Goal: Task Accomplishment & Management: Manage account settings

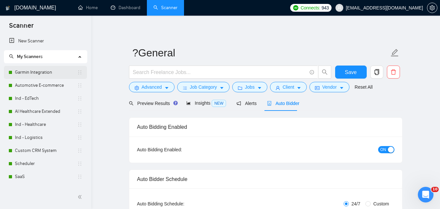
click at [57, 71] on link "Garmin Integration" at bounding box center [46, 72] width 62 height 13
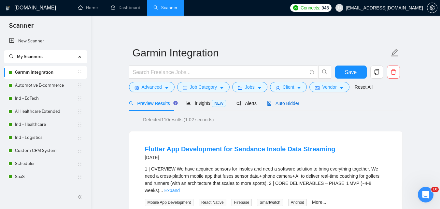
click at [275, 102] on span "Auto Bidder" at bounding box center [283, 103] width 32 height 5
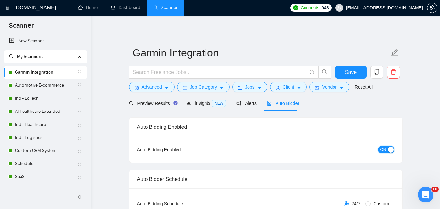
click at [391, 149] on div "button" at bounding box center [391, 150] width 6 height 6
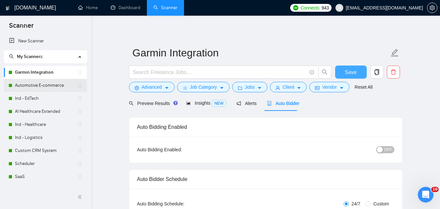
click at [350, 71] on span "Save" at bounding box center [351, 72] width 12 height 8
click at [22, 83] on link "Automotive E-commerce" at bounding box center [46, 85] width 62 height 13
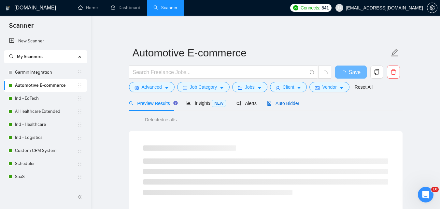
click at [269, 102] on span "Auto Bidder" at bounding box center [283, 103] width 32 height 5
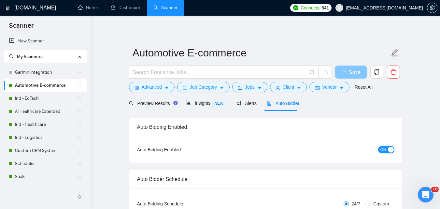
click at [385, 149] on span "ON" at bounding box center [384, 149] width 6 height 7
checkbox input "true"
click at [357, 67] on button "Save" at bounding box center [352, 72] width 32 height 13
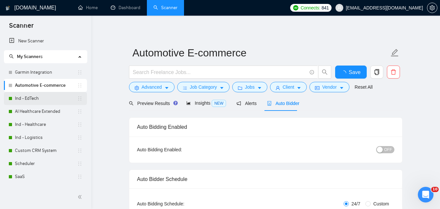
click at [38, 94] on link "Ind - EdTech" at bounding box center [46, 98] width 62 height 13
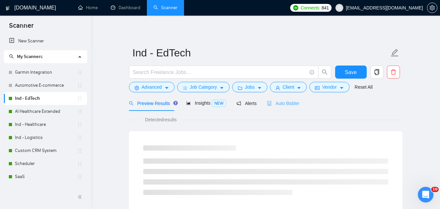
click at [273, 99] on div "Auto Bidder" at bounding box center [283, 103] width 32 height 15
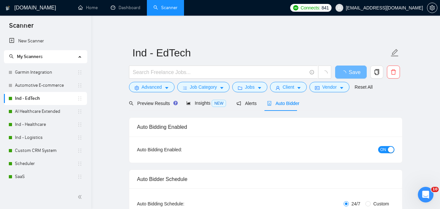
click at [382, 148] on span "ON" at bounding box center [384, 149] width 6 height 7
checkbox input "true"
click at [347, 74] on span "Save" at bounding box center [351, 72] width 12 height 8
checkbox input "true"
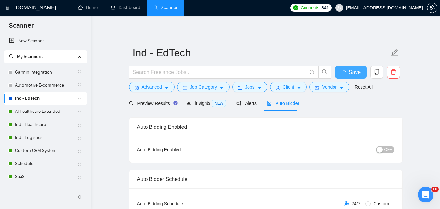
checkbox input "true"
click at [41, 110] on link "AI Healthcare Extended" at bounding box center [46, 111] width 62 height 13
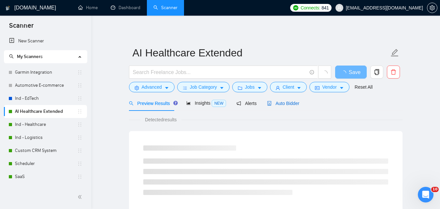
click at [286, 101] on span "Auto Bidder" at bounding box center [283, 103] width 32 height 5
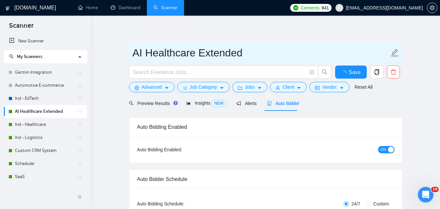
click at [392, 150] on div "button" at bounding box center [391, 150] width 6 height 6
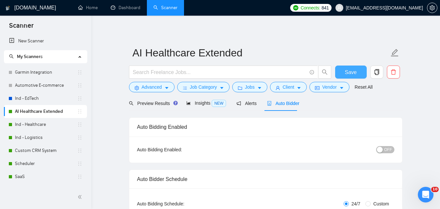
click at [356, 71] on span "Save" at bounding box center [351, 72] width 12 height 8
click at [33, 125] on link "Ind - Healthcare" at bounding box center [46, 124] width 62 height 13
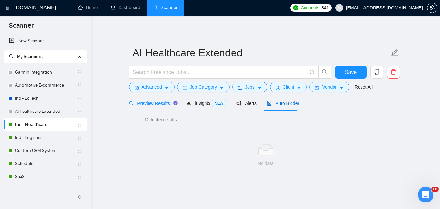
click at [276, 101] on span "Auto Bidder" at bounding box center [283, 103] width 32 height 5
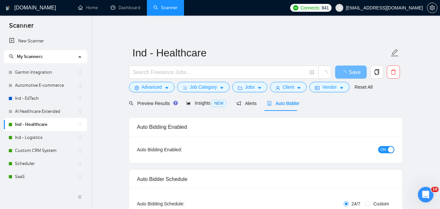
click at [385, 149] on span "ON" at bounding box center [384, 149] width 6 height 7
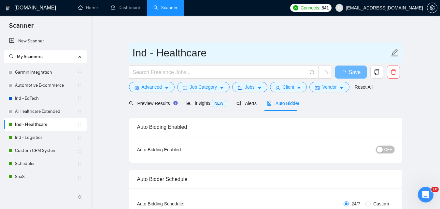
checkbox input "true"
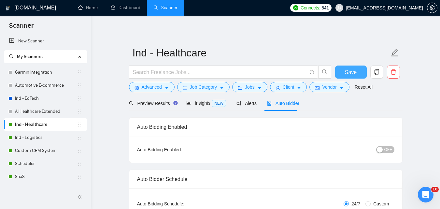
click at [343, 72] on button "Save" at bounding box center [352, 72] width 32 height 13
click at [32, 139] on link "Ind - Logistics" at bounding box center [46, 137] width 62 height 13
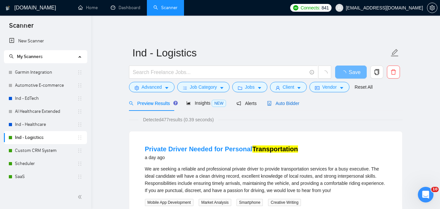
click at [278, 105] on span "Auto Bidder" at bounding box center [283, 103] width 32 height 5
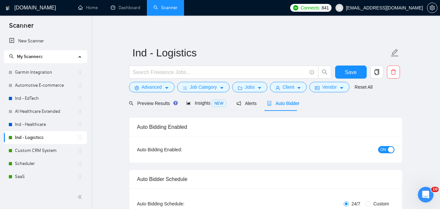
click at [384, 147] on span "ON" at bounding box center [384, 149] width 6 height 7
checkbox input "true"
click at [346, 69] on span "Save" at bounding box center [351, 72] width 12 height 8
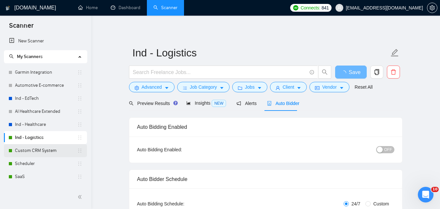
click at [29, 153] on link "Custom CRM System" at bounding box center [46, 150] width 62 height 13
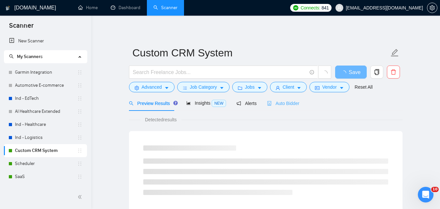
click at [285, 107] on div "Auto Bidder" at bounding box center [283, 103] width 32 height 15
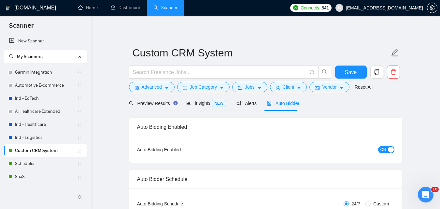
checkbox input "true"
click at [382, 153] on span "ON" at bounding box center [384, 149] width 6 height 7
click at [347, 69] on span "Save" at bounding box center [351, 72] width 12 height 8
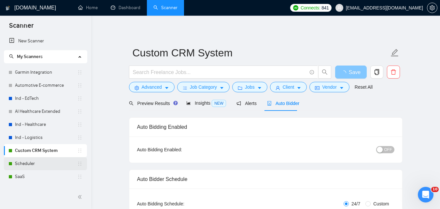
scroll to position [33, 0]
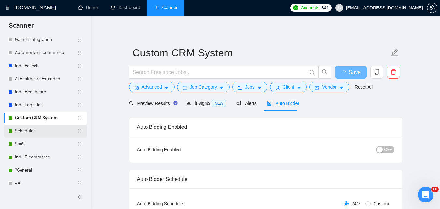
click at [43, 131] on link "Scheduler" at bounding box center [46, 131] width 62 height 13
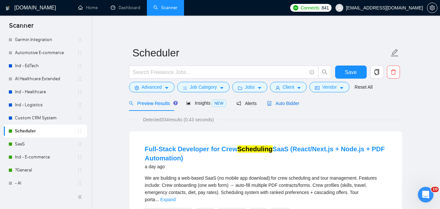
click at [288, 106] on span "Auto Bidder" at bounding box center [283, 103] width 32 height 5
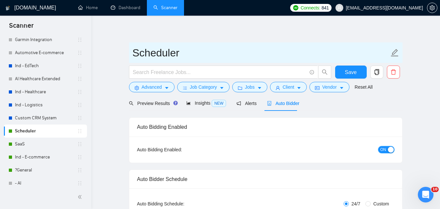
click at [383, 149] on span "ON" at bounding box center [384, 149] width 6 height 7
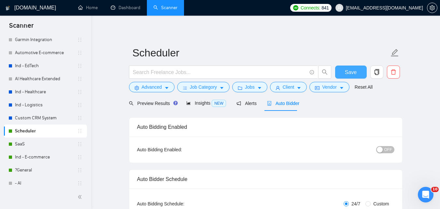
click at [355, 73] on span "Save" at bounding box center [351, 72] width 12 height 8
click at [47, 148] on link "SaaS" at bounding box center [46, 144] width 62 height 13
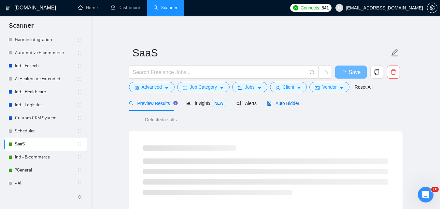
click at [288, 101] on span "Auto Bidder" at bounding box center [283, 103] width 32 height 5
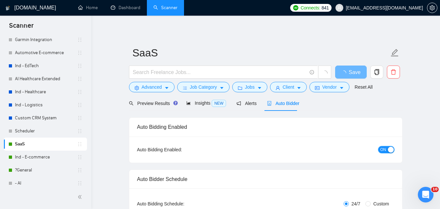
click at [382, 149] on span "ON" at bounding box center [384, 149] width 6 height 7
click at [357, 73] on span "Save" at bounding box center [355, 72] width 12 height 8
click at [43, 156] on link "Ind - E-commerce" at bounding box center [46, 157] width 62 height 13
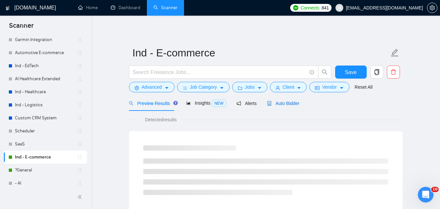
click at [277, 103] on span "Auto Bidder" at bounding box center [283, 103] width 32 height 5
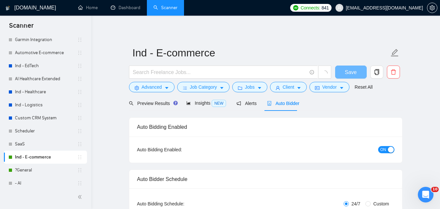
checkbox input "true"
click at [389, 148] on div "button" at bounding box center [391, 150] width 6 height 6
click at [355, 72] on span "Save" at bounding box center [351, 72] width 12 height 8
click at [42, 171] on link "?General" at bounding box center [46, 170] width 62 height 13
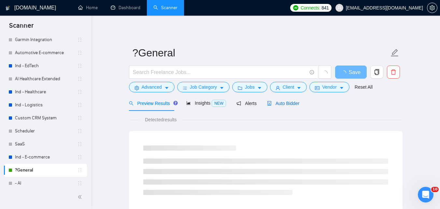
click at [286, 103] on span "Auto Bidder" at bounding box center [283, 103] width 32 height 5
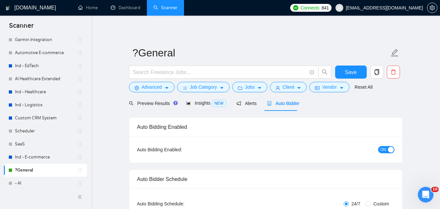
click at [384, 150] on span "ON" at bounding box center [384, 149] width 6 height 7
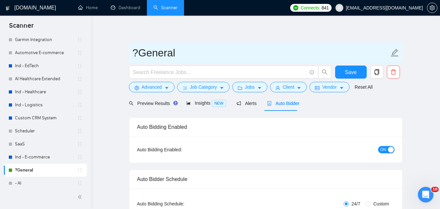
checkbox input "true"
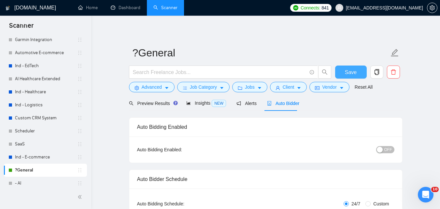
click at [345, 71] on button "Save" at bounding box center [352, 72] width 32 height 13
checkbox input "true"
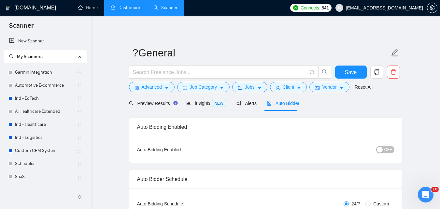
click at [121, 9] on link "Dashboard" at bounding box center [126, 8] width 30 height 6
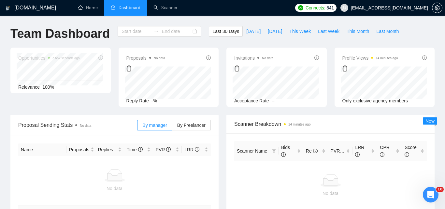
type input "[DATE]"
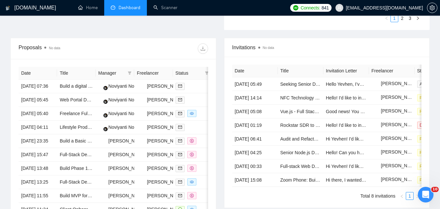
scroll to position [261, 0]
